Goal: Information Seeking & Learning: Learn about a topic

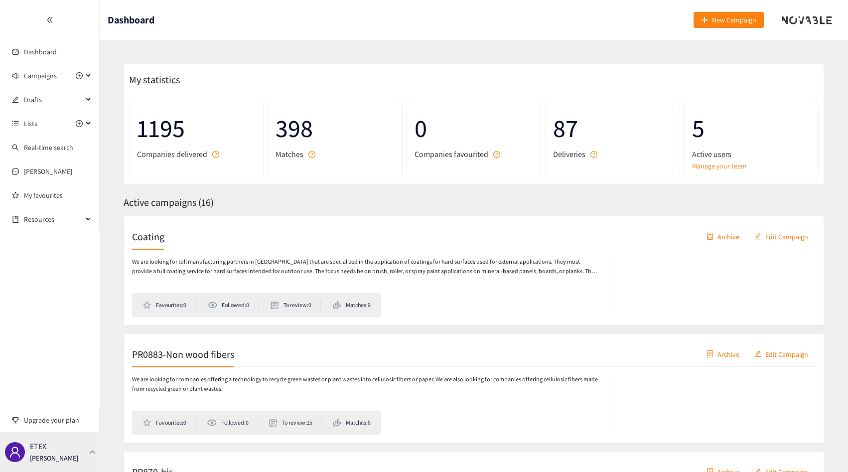
click at [82, 451] on div "ETEX Thibaut Jacobs" at bounding box center [50, 452] width 100 height 40
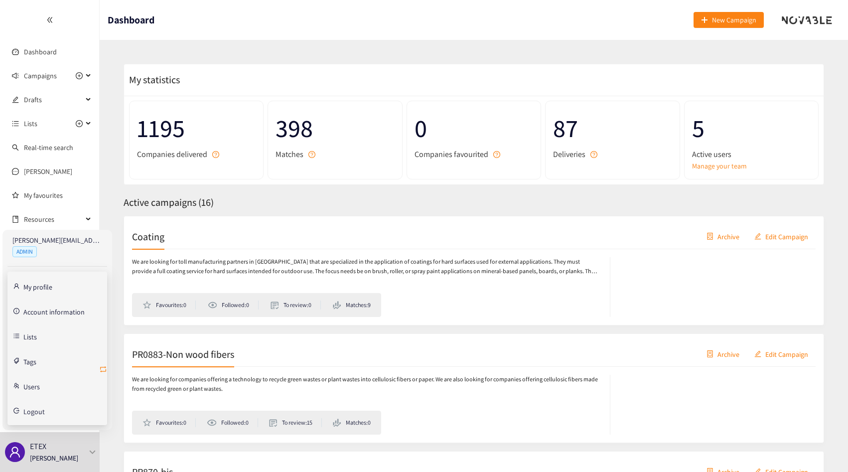
click at [105, 369] on icon "retweet" at bounding box center [103, 369] width 8 height 8
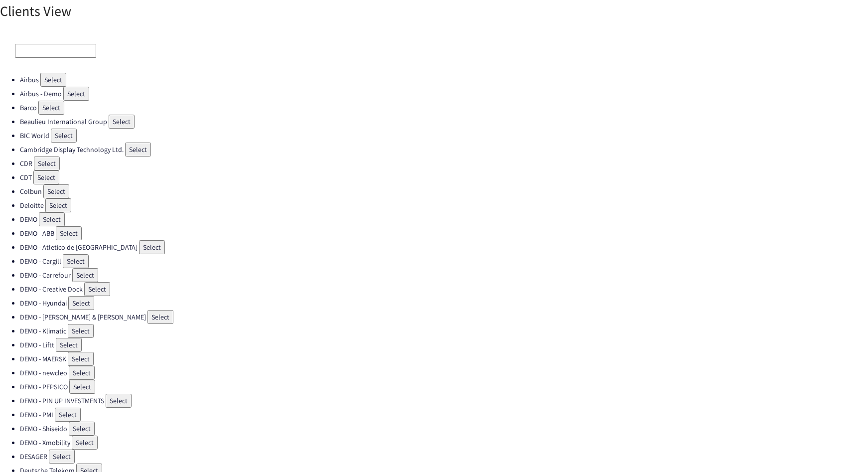
click at [51, 58] on div at bounding box center [424, 51] width 848 height 44
click at [51, 56] on input at bounding box center [55, 51] width 81 height 14
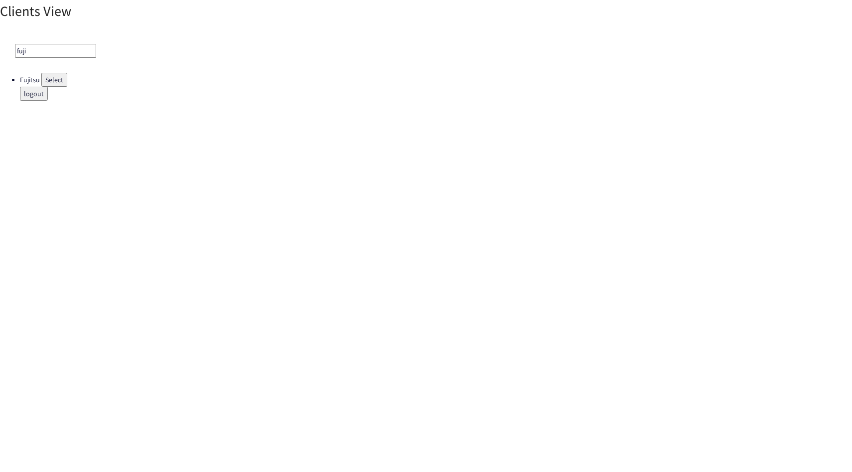
type input "fuji"
click at [61, 79] on button "Select" at bounding box center [54, 80] width 26 height 14
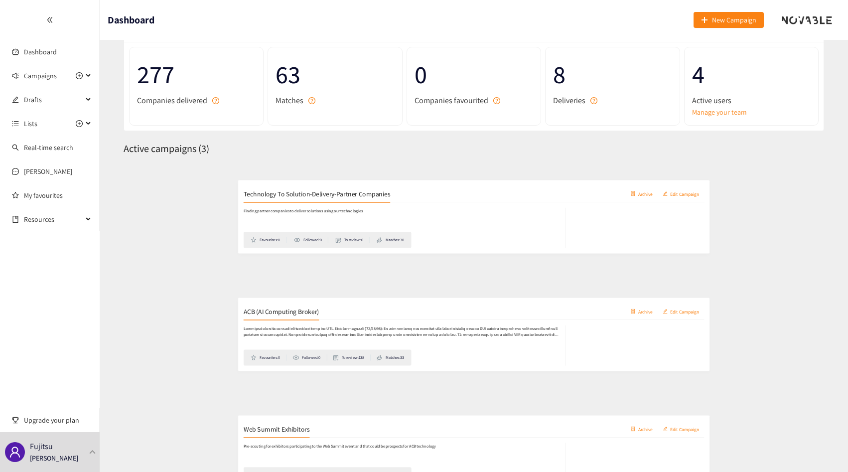
scroll to position [132, 0]
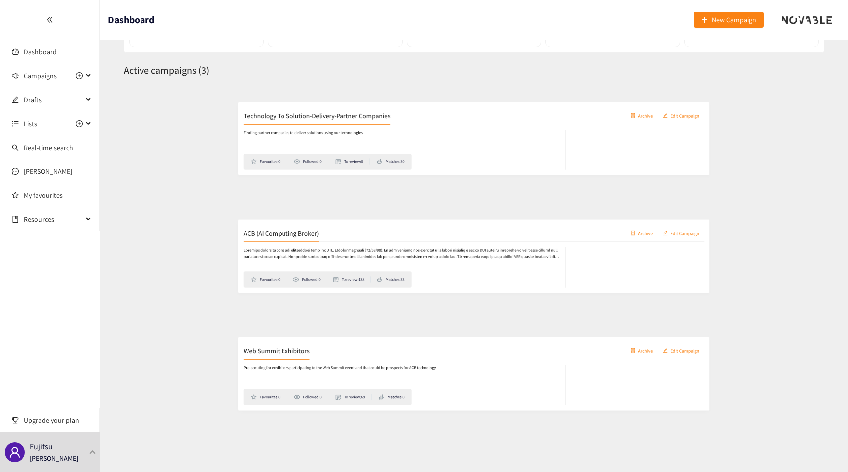
click at [232, 346] on div "Web Summit Exhibitors Archive Edit Campaign" at bounding box center [473, 339] width 683 height 25
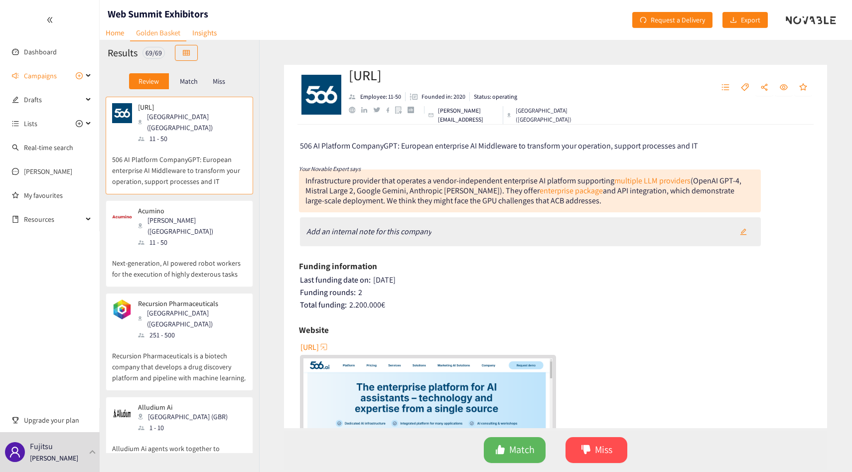
click at [183, 78] on p "Match" at bounding box center [189, 81] width 18 height 8
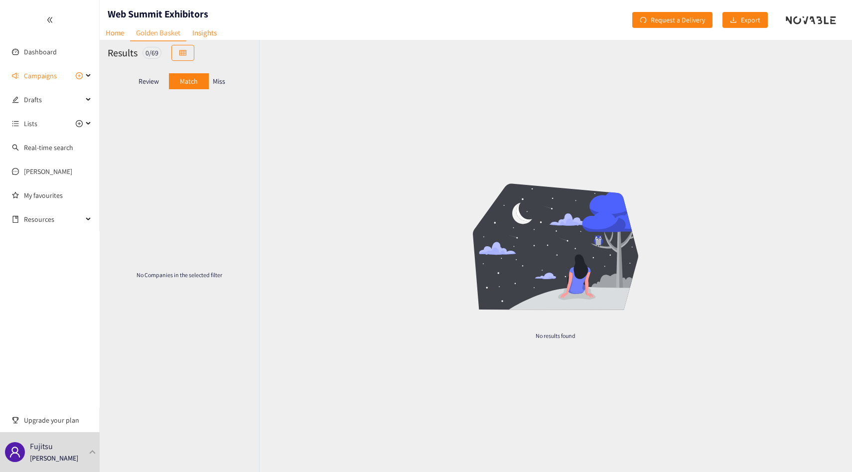
click at [213, 81] on p "Miss" at bounding box center [219, 81] width 12 height 8
click at [121, 34] on link "Home" at bounding box center [115, 32] width 30 height 15
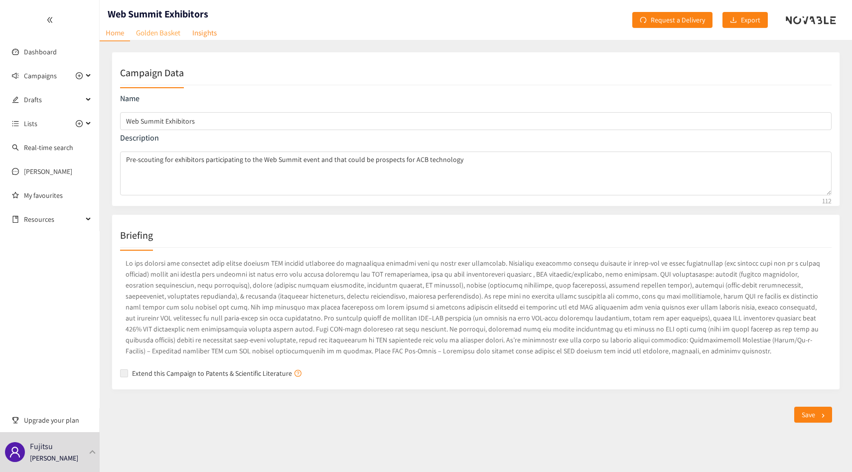
click at [146, 36] on link "Golden Basket" at bounding box center [158, 32] width 56 height 15
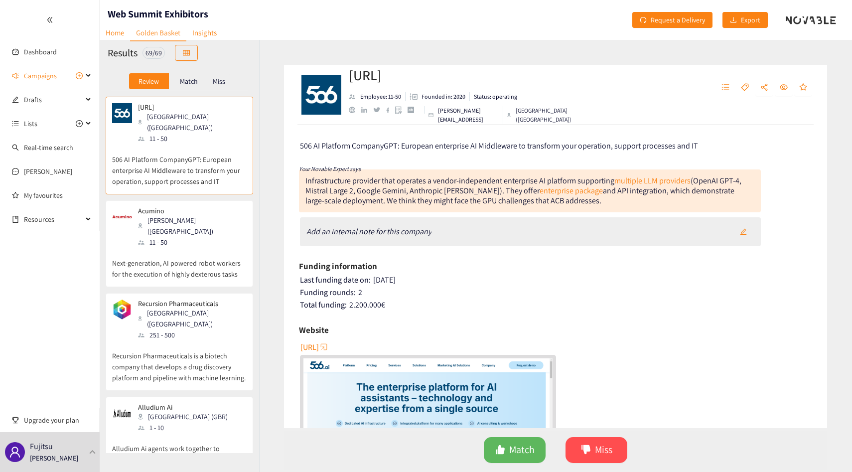
click at [225, 247] on p "Next-generation, AI powered robot workers for the execution of highly dexterous…" at bounding box center [179, 263] width 134 height 32
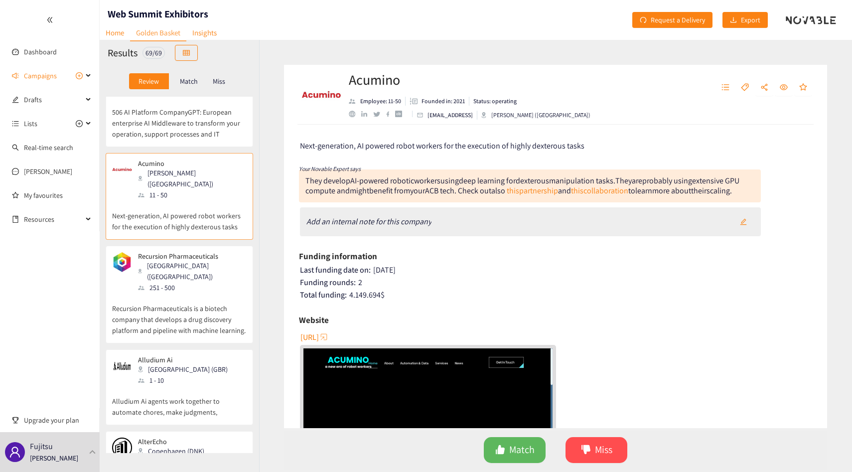
scroll to position [75, 0]
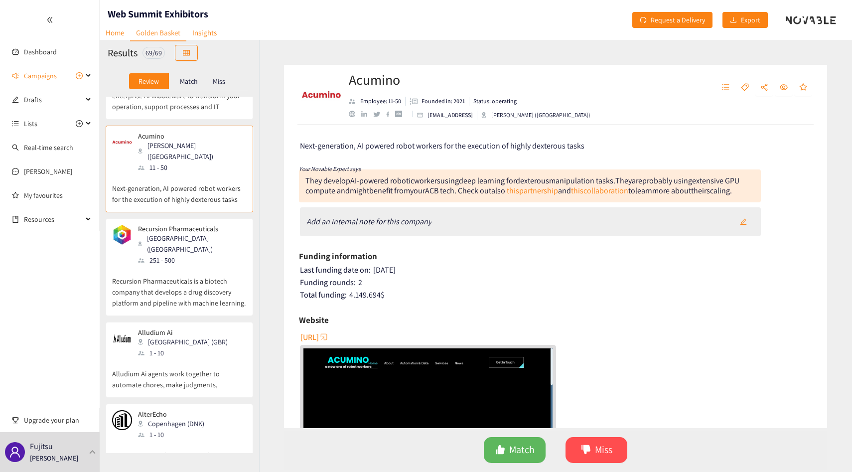
click at [225, 231] on div "Recursion Pharmaceuticals Salt Lake City (USA) 251 - 500" at bounding box center [179, 245] width 134 height 41
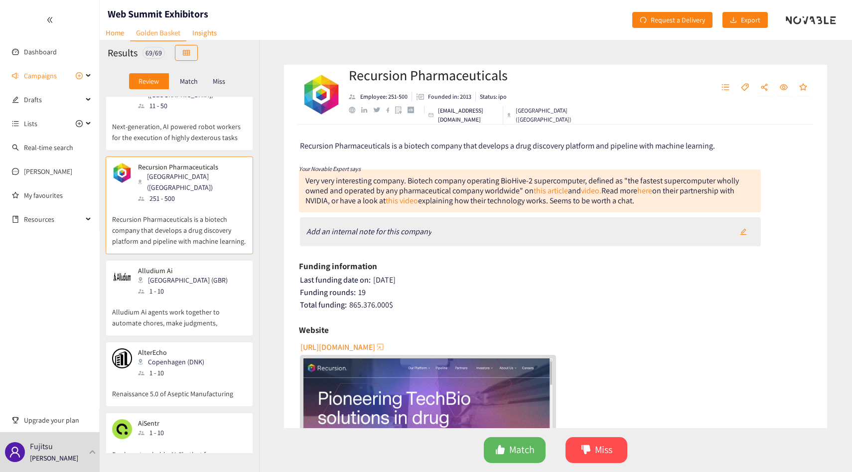
scroll to position [140, 0]
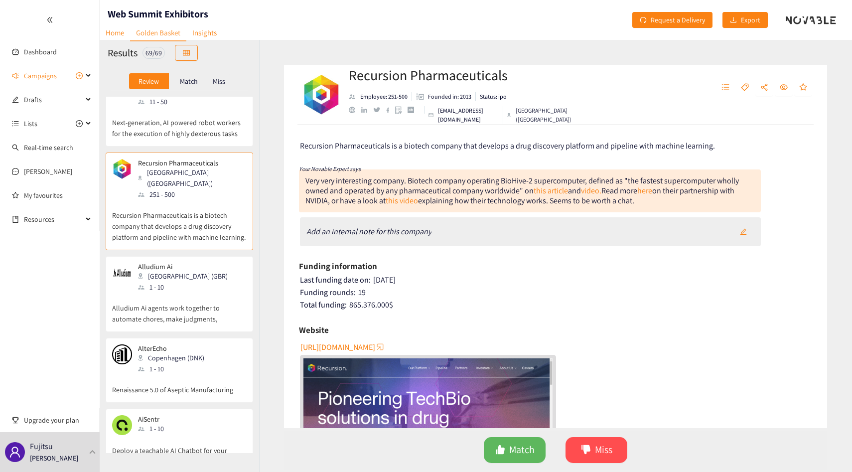
click at [222, 262] on div "Alludium Ai London (GBR) 1 - 10" at bounding box center [179, 277] width 134 height 30
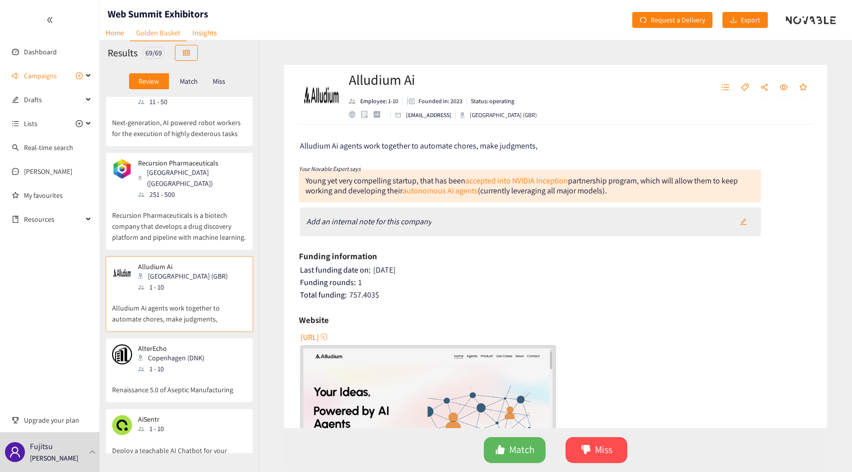
scroll to position [242, 0]
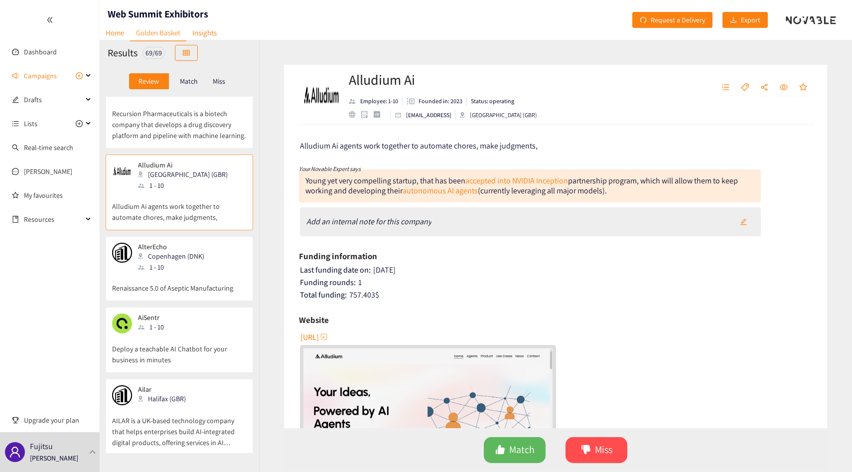
click at [222, 272] on p "Renaissance 5.0 of Aseptic Manufacturing" at bounding box center [179, 282] width 134 height 21
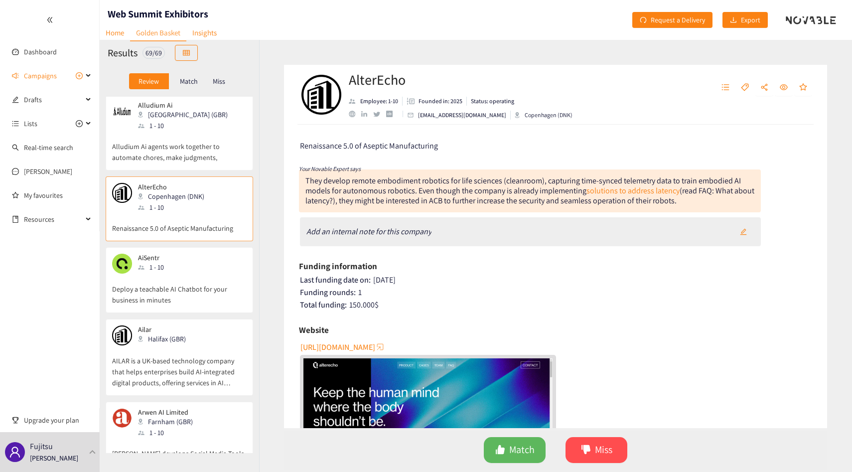
scroll to position [302, 0]
click at [222, 273] on p "Deploy a teachable AI Chatbot for your business in minutes" at bounding box center [179, 289] width 134 height 32
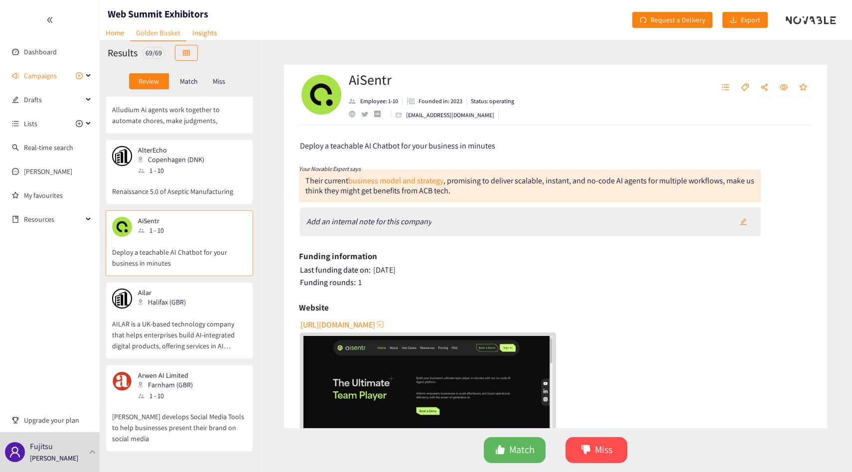
scroll to position [344, 0]
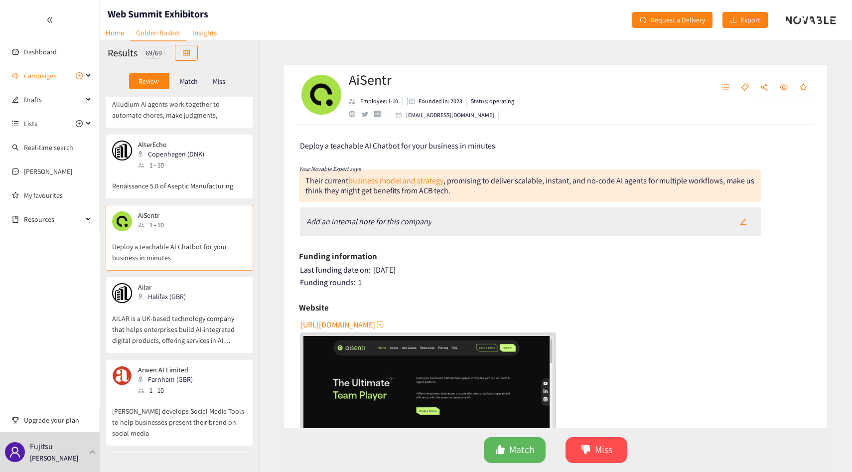
click at [221, 303] on p "AILAR is a UK-based technology company that helps enterprises build AI-integrat…" at bounding box center [179, 324] width 134 height 43
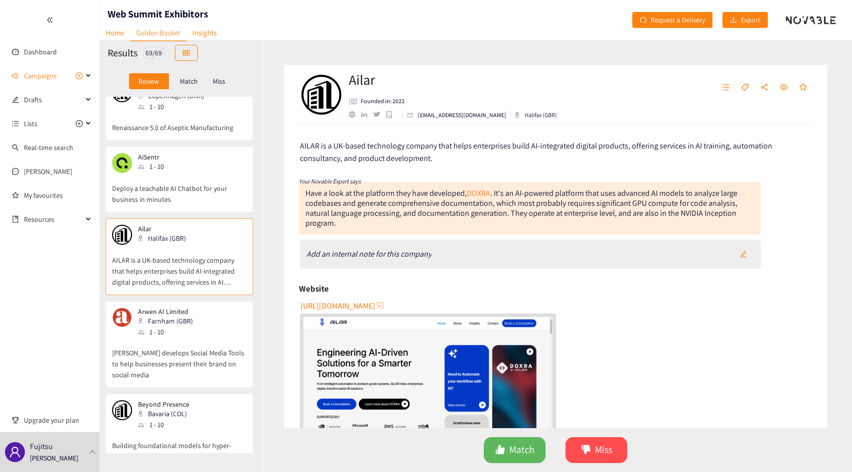
scroll to position [411, 0]
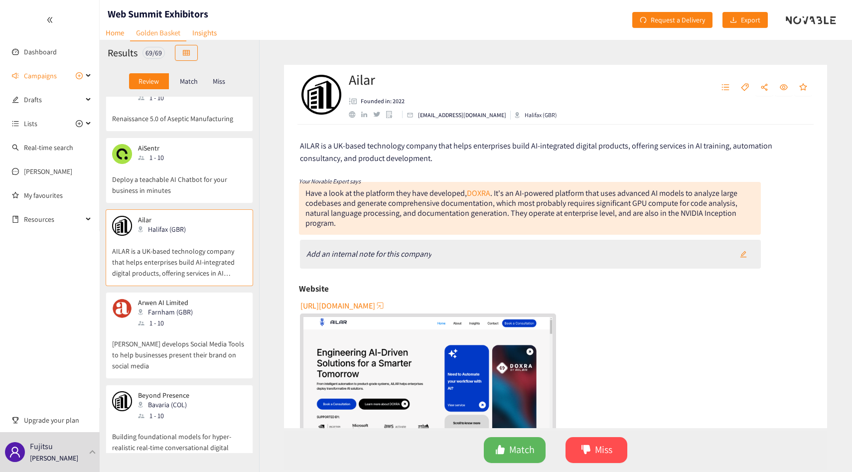
click at [215, 328] on p "[PERSON_NAME] develops Social Media Tools to help businesses present their bran…" at bounding box center [179, 349] width 134 height 43
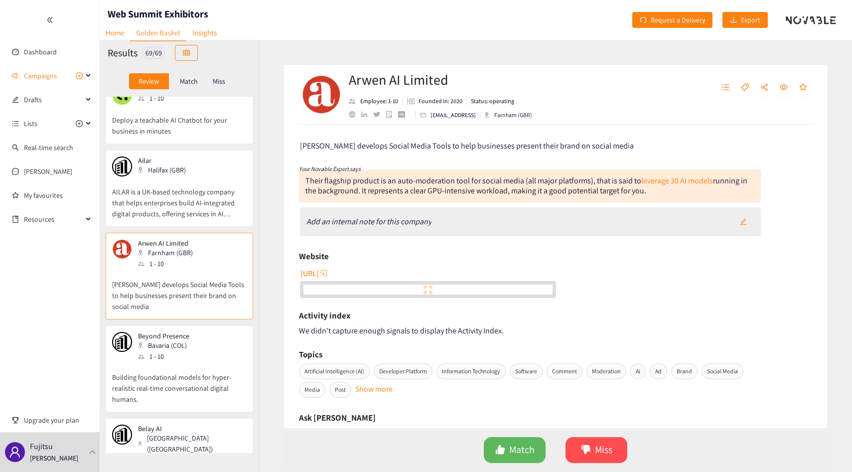
click at [215, 332] on div "Beyond Presence Bavaria (COL) 1 - 10" at bounding box center [179, 347] width 134 height 30
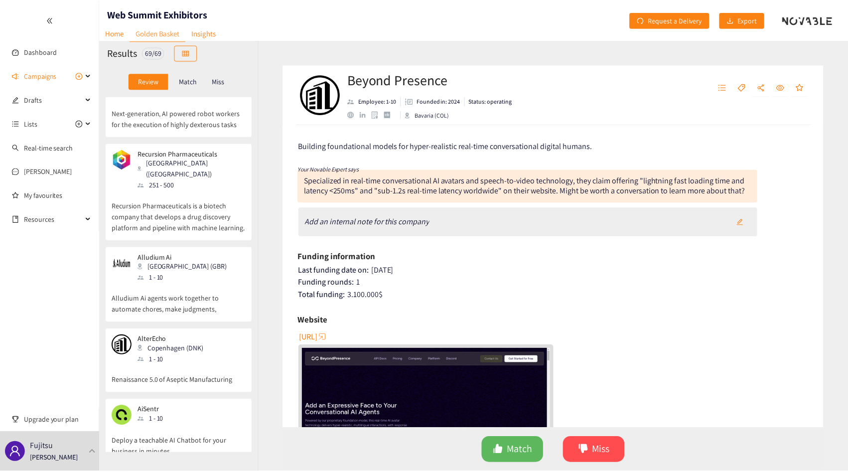
scroll to position [0, 0]
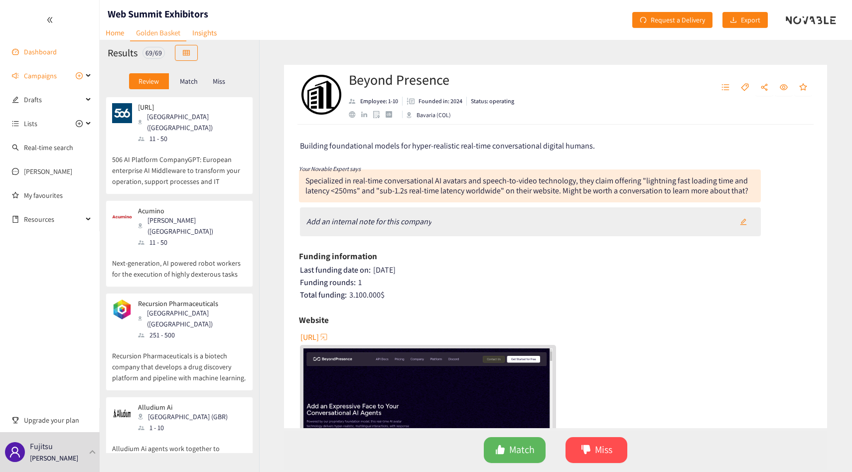
click at [53, 56] on link "Dashboard" at bounding box center [40, 51] width 33 height 9
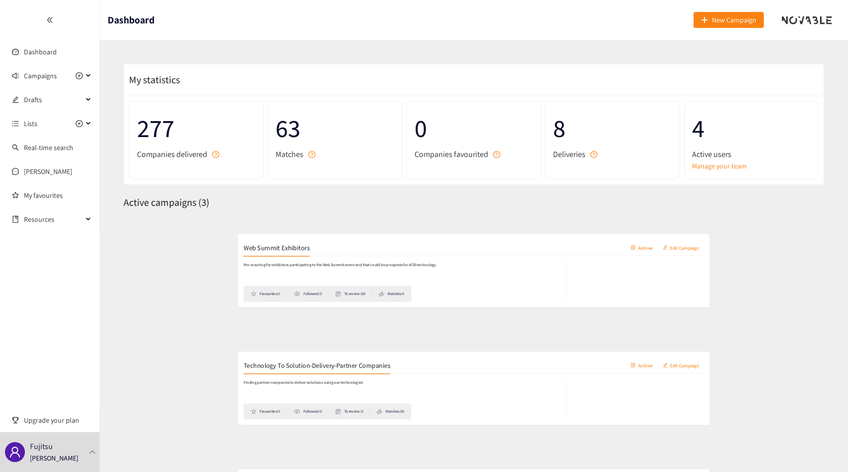
click at [241, 234] on div "Web Summit Exhibitors Archive Edit Campaign" at bounding box center [473, 236] width 683 height 25
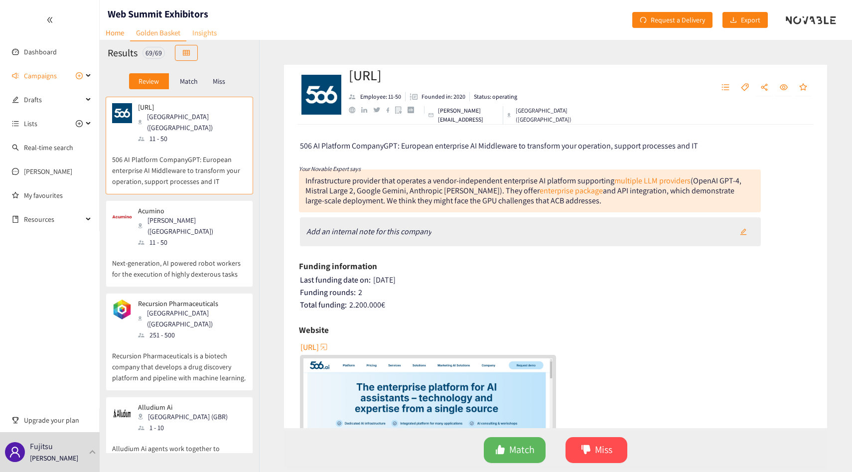
click at [206, 40] on link "Insights" at bounding box center [204, 32] width 36 height 15
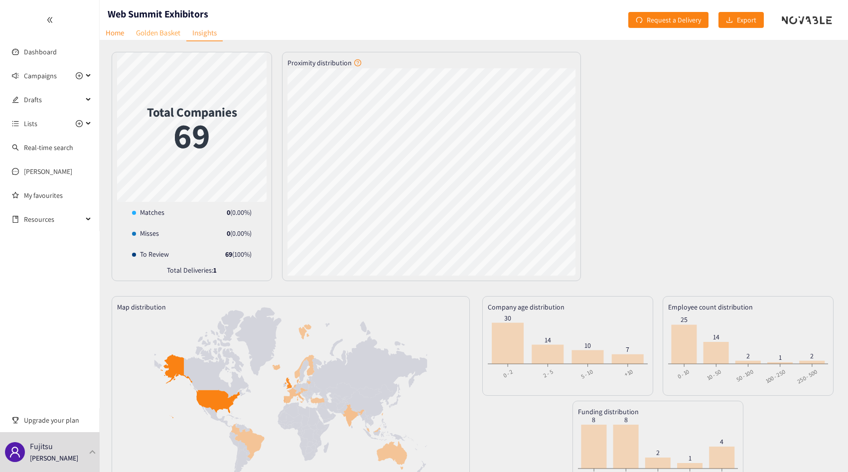
click at [150, 25] on link "Golden Basket" at bounding box center [158, 32] width 56 height 15
click at [38, 41] on ul "Dashboard Campaigns Drafts Lists Real-time search Scott My favourites Resources" at bounding box center [50, 115] width 100 height 231
click at [38, 56] on link "Dashboard" at bounding box center [40, 51] width 33 height 9
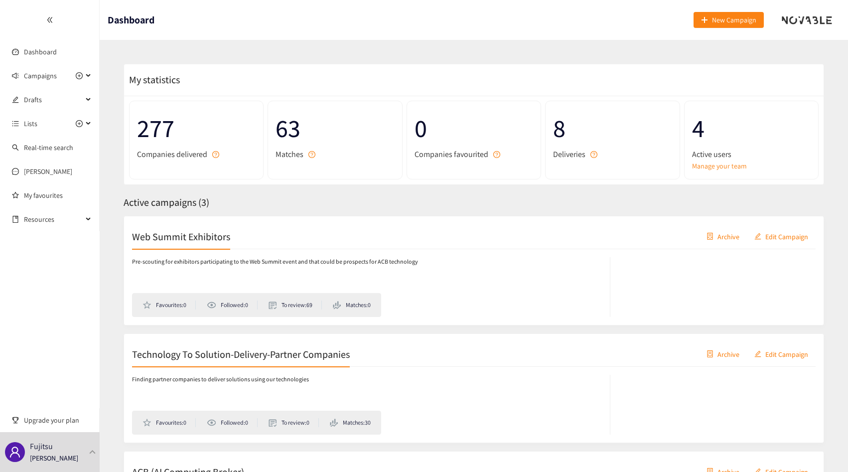
click at [170, 259] on p "Pre-scouting for exhibitors participating to the Web Summit event and that coul…" at bounding box center [275, 261] width 286 height 9
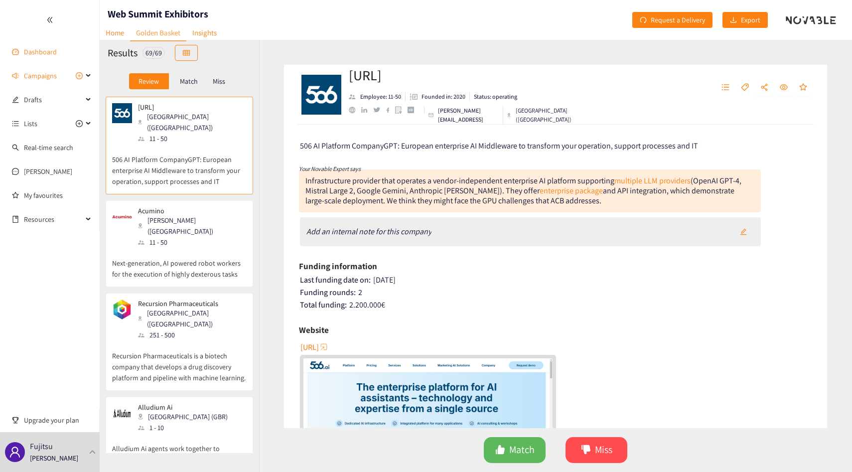
click at [32, 48] on link "Dashboard" at bounding box center [40, 51] width 33 height 9
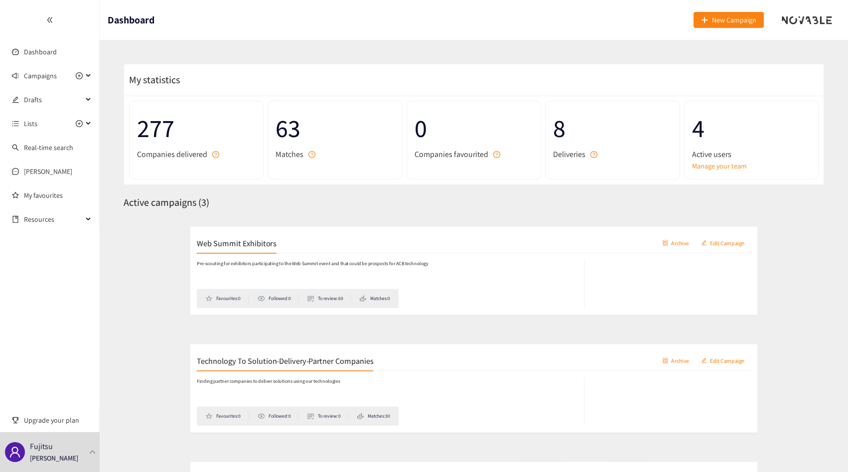
click at [239, 384] on div "Finding partner companies to deliver solutions using our technologies Favourite…" at bounding box center [371, 404] width 478 height 60
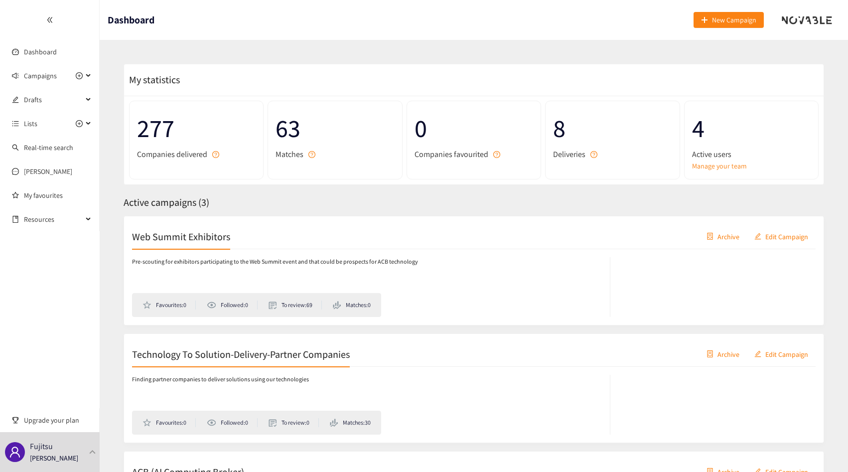
scroll to position [132, 0]
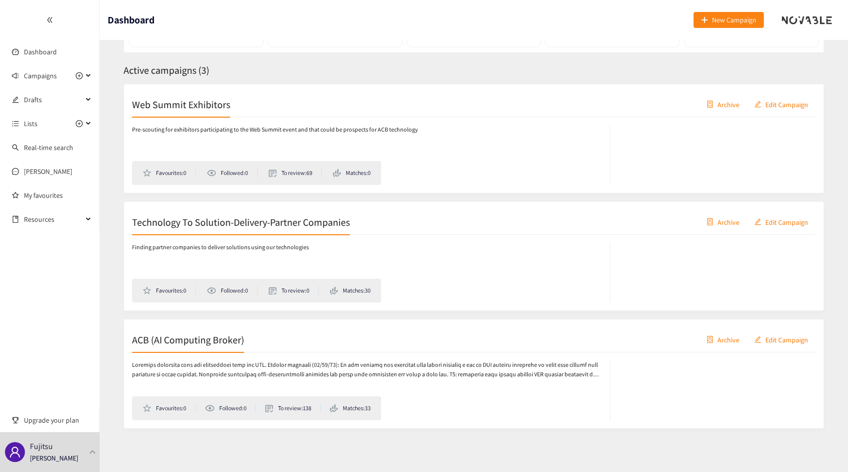
click at [250, 346] on div "ACB (AI Computing Broker) Archive Edit Campaign" at bounding box center [473, 339] width 683 height 25
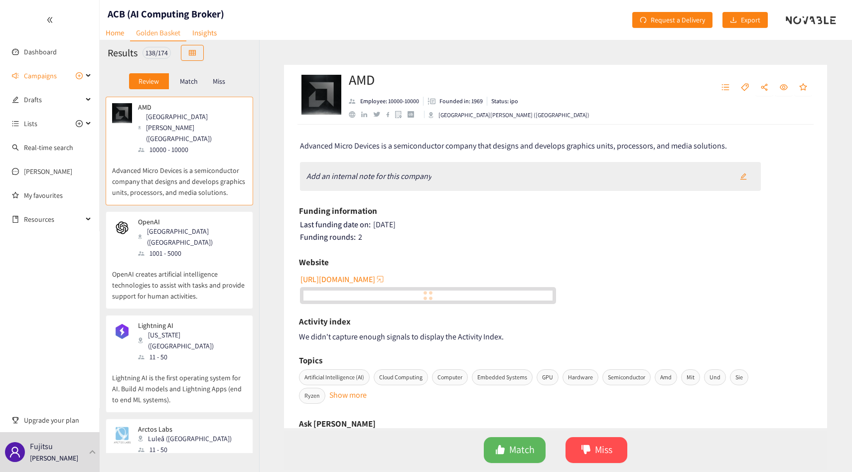
click at [191, 83] on p "Match" at bounding box center [189, 81] width 18 height 8
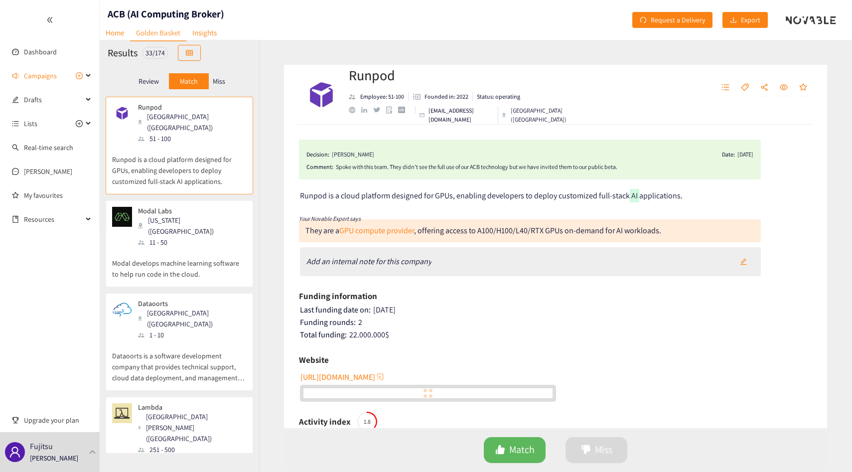
click at [213, 83] on p "Miss" at bounding box center [219, 81] width 12 height 8
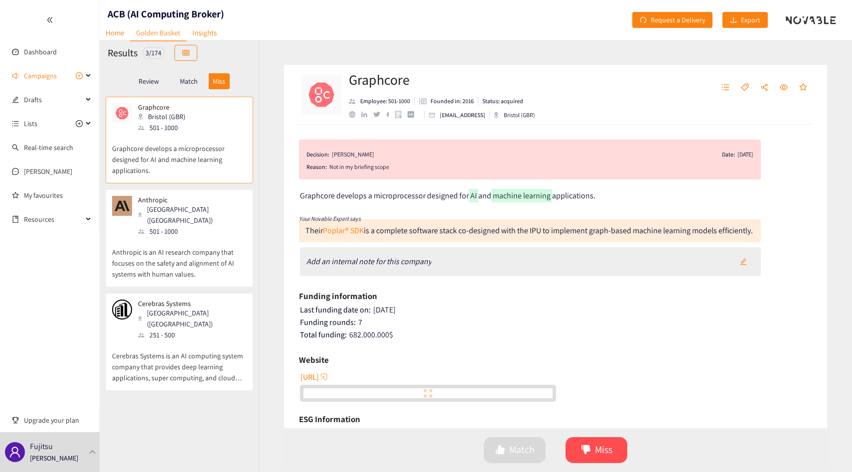
click at [153, 84] on p "Review" at bounding box center [148, 81] width 20 height 8
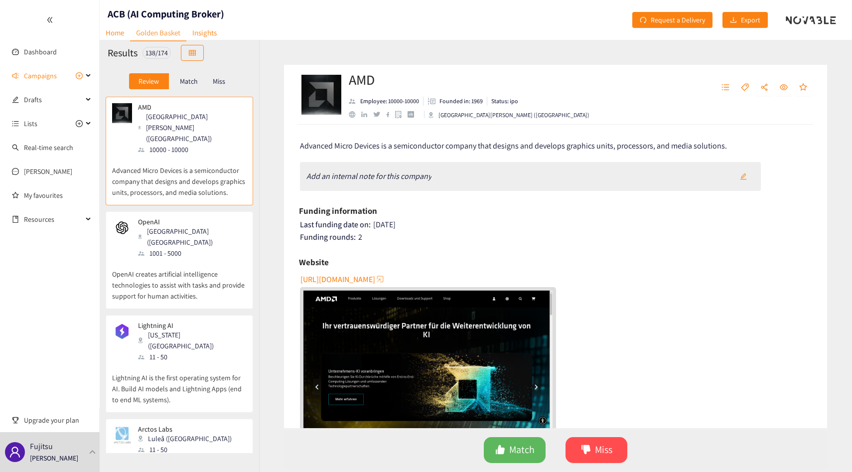
click at [173, 315] on div "Lightning AI [US_STATE] ([GEOGRAPHIC_DATA]) 11 - 50 Lightning AI is the first o…" at bounding box center [179, 364] width 147 height 98
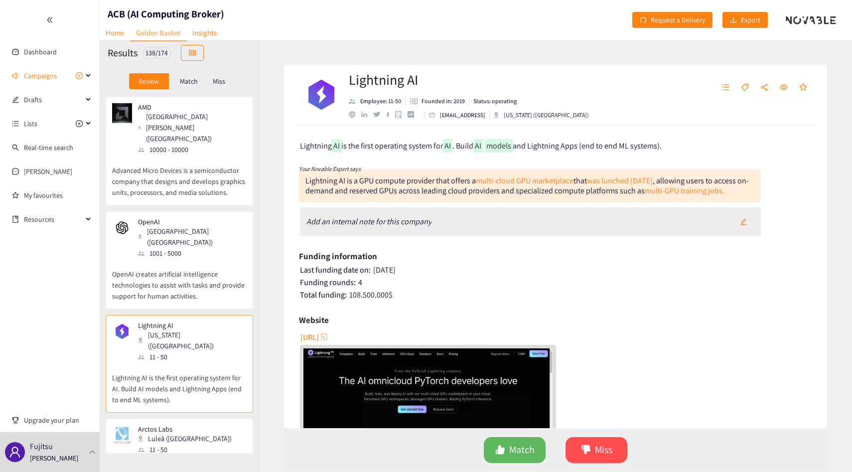
click at [176, 258] on p "OpenAI creates artificial intelligence technologies to assist with tasks and pr…" at bounding box center [179, 279] width 134 height 43
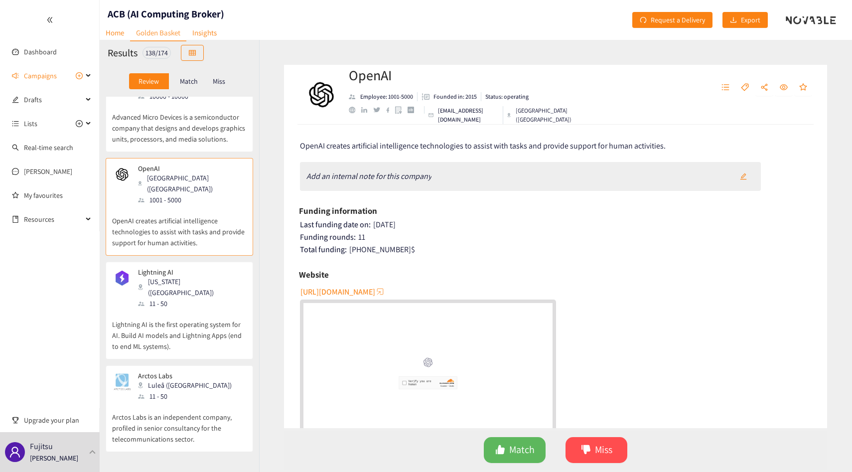
scroll to position [62, 0]
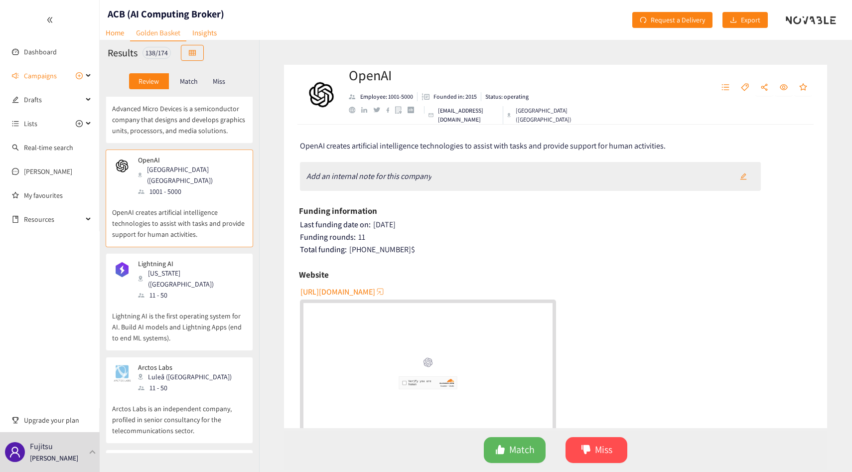
click at [174, 305] on div "Lightning AI [US_STATE] ([GEOGRAPHIC_DATA]) 11 - 50 Lightning AI is the first o…" at bounding box center [179, 304] width 134 height 91
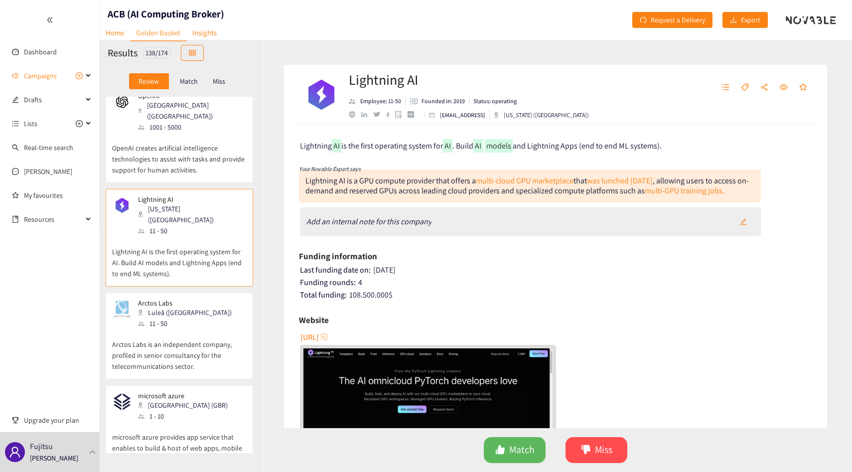
scroll to position [131, 0]
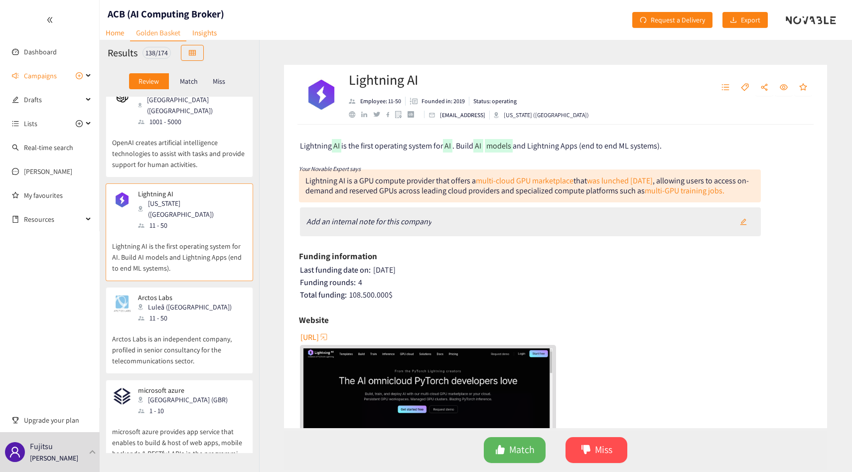
click at [174, 323] on p "Arctos Labs is an independent company, profiled in senior consultancy for the t…" at bounding box center [179, 344] width 134 height 43
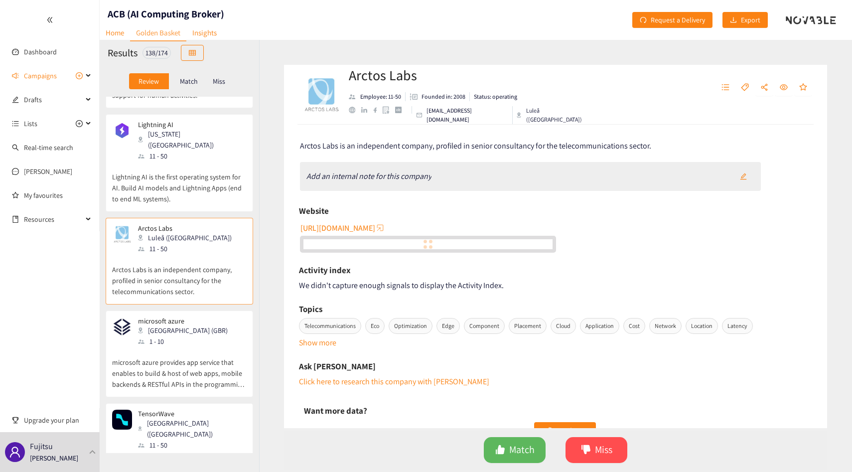
scroll to position [248, 0]
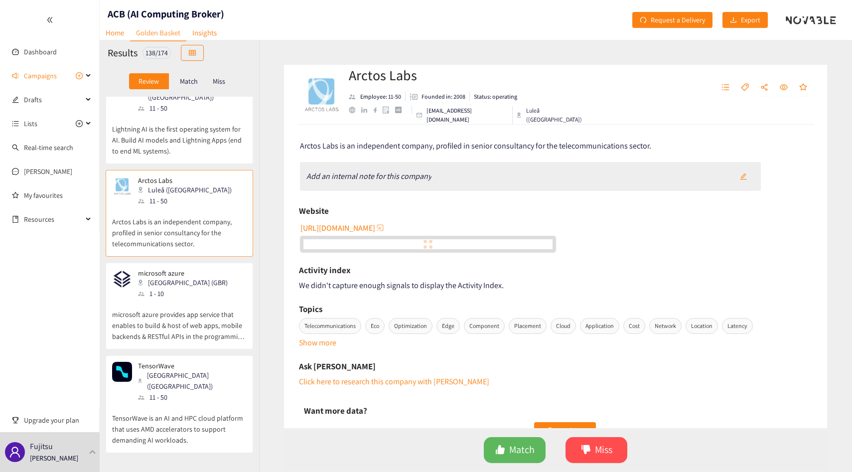
click at [174, 305] on div "microsoft azure London (GBR) 1 - 10 microsoft azure provides app service that e…" at bounding box center [179, 305] width 147 height 87
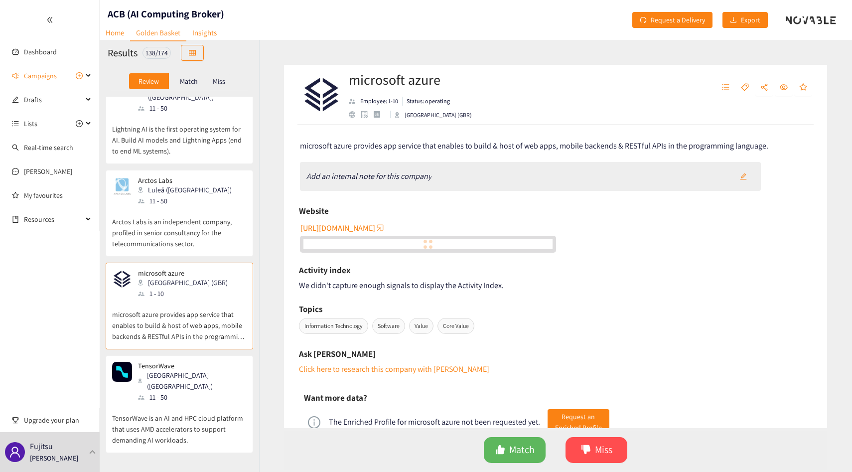
click at [178, 299] on p "microsoft azure provides app service that enables to build & host of web apps, …" at bounding box center [179, 320] width 134 height 43
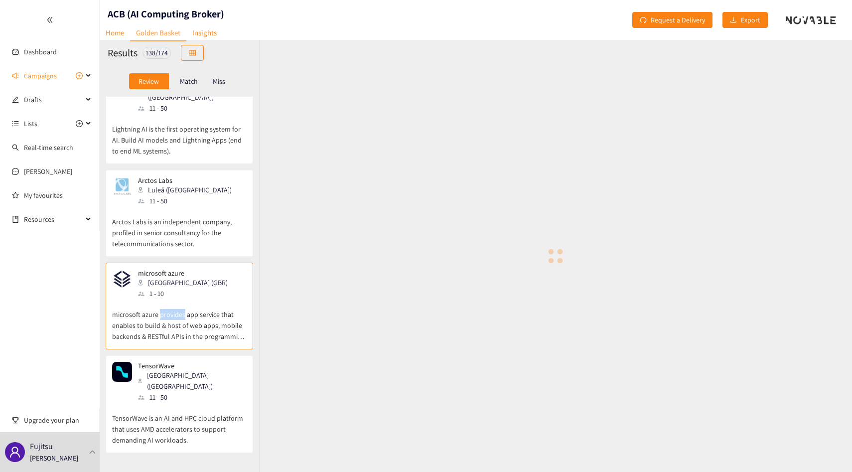
click at [178, 299] on p "microsoft azure provides app service that enables to build & host of web apps, …" at bounding box center [179, 320] width 134 height 43
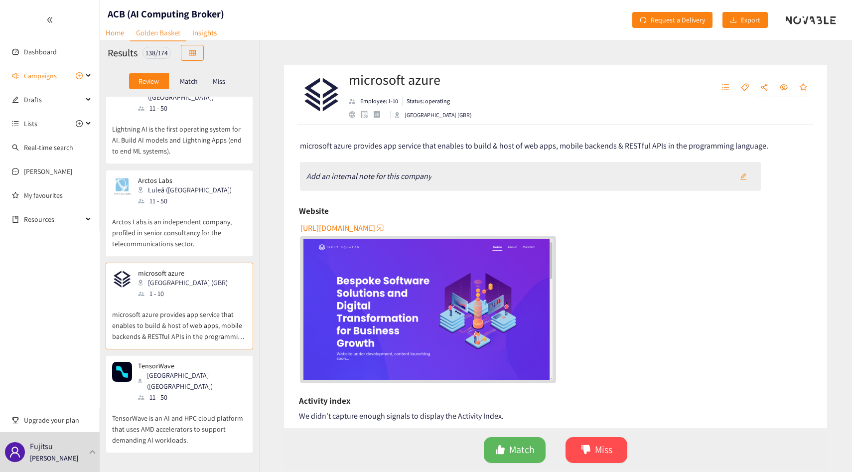
click at [207, 402] on p "TensorWave is an AI and HPC cloud platform that uses AMD accelerators to suppor…" at bounding box center [179, 423] width 134 height 43
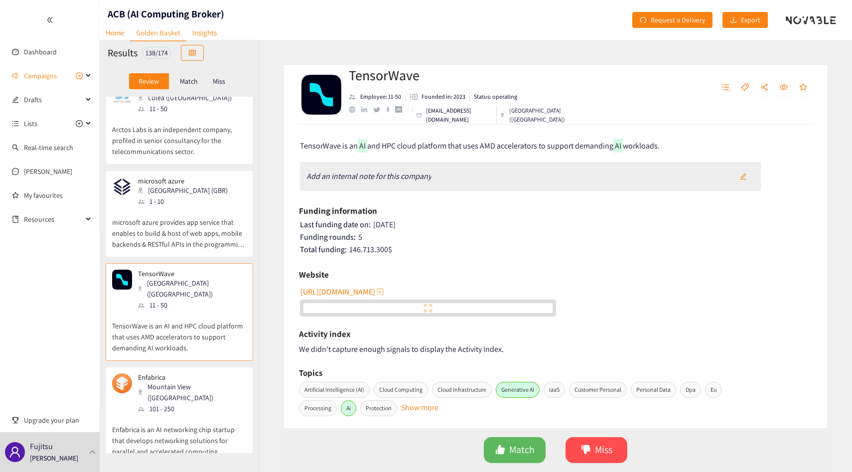
scroll to position [431, 0]
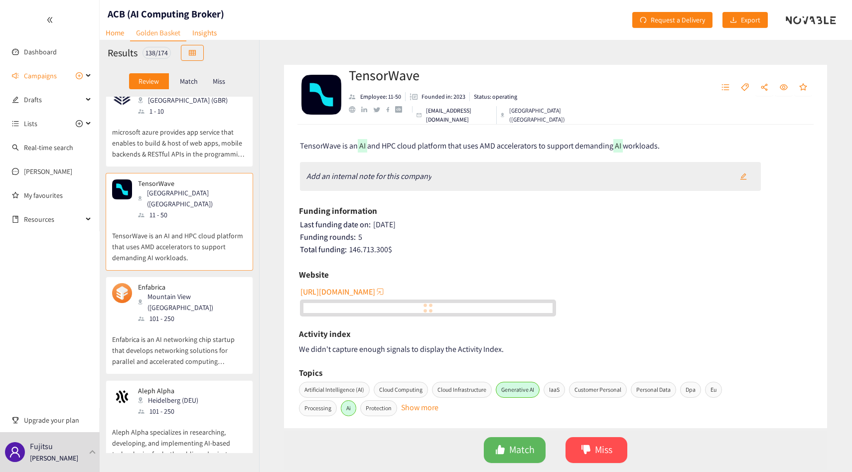
click at [214, 283] on div "Enfabrica Mountain View ([GEOGRAPHIC_DATA]) 101 - 250" at bounding box center [179, 303] width 134 height 41
